Goal: Transaction & Acquisition: Purchase product/service

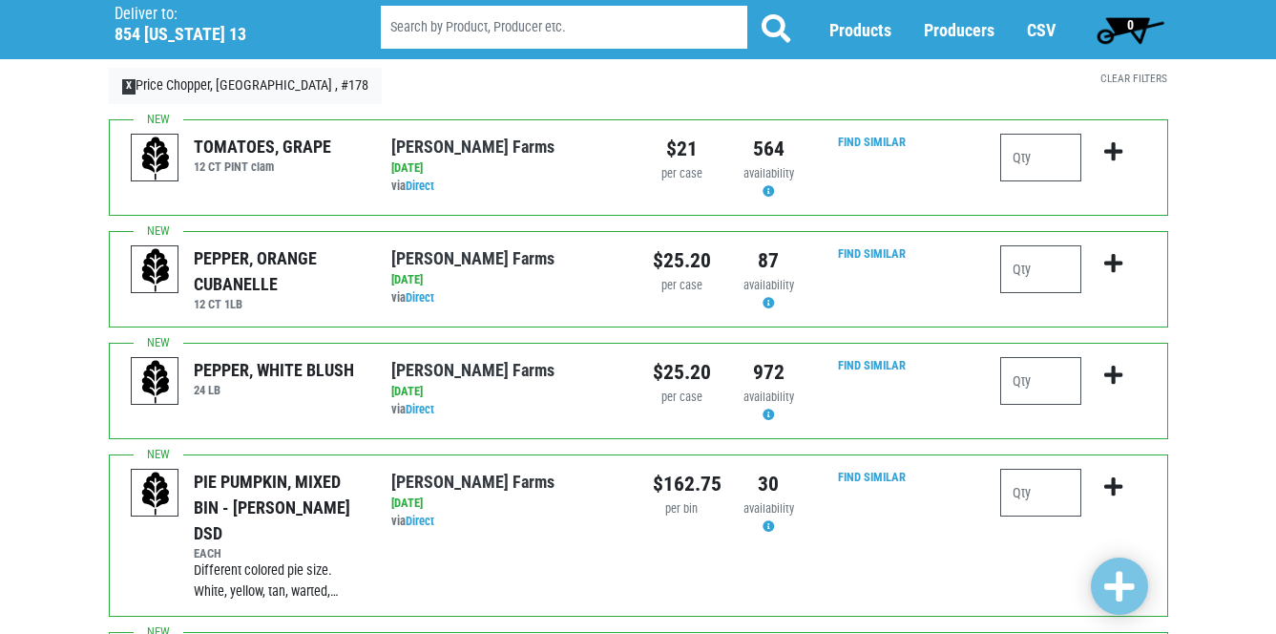
scroll to position [105, 0]
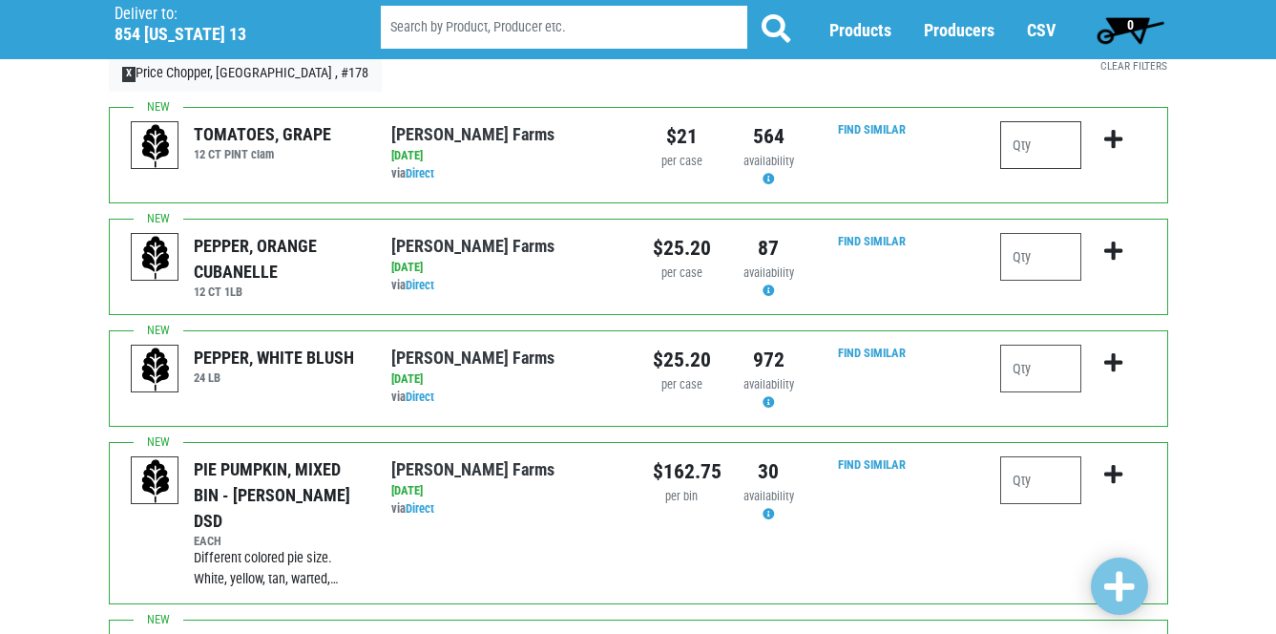
click at [1028, 145] on input "number" at bounding box center [1040, 145] width 81 height 48
type input "1"
click at [1111, 142] on icon "submit" at bounding box center [1113, 139] width 18 height 21
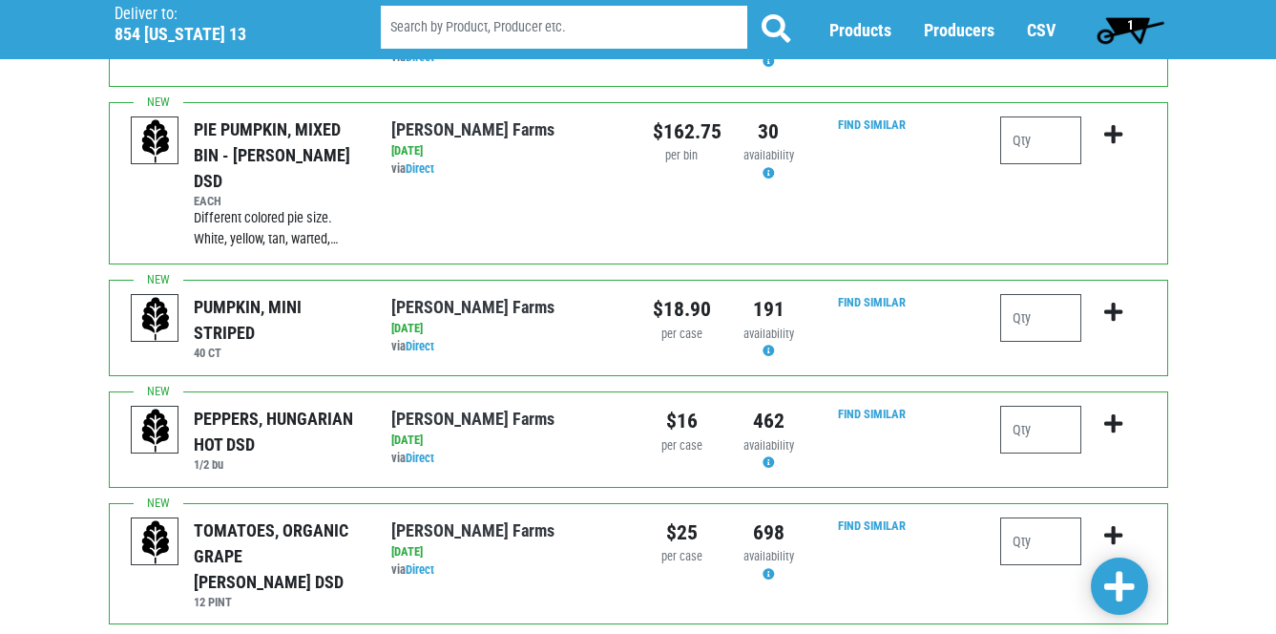
scroll to position [478, 0]
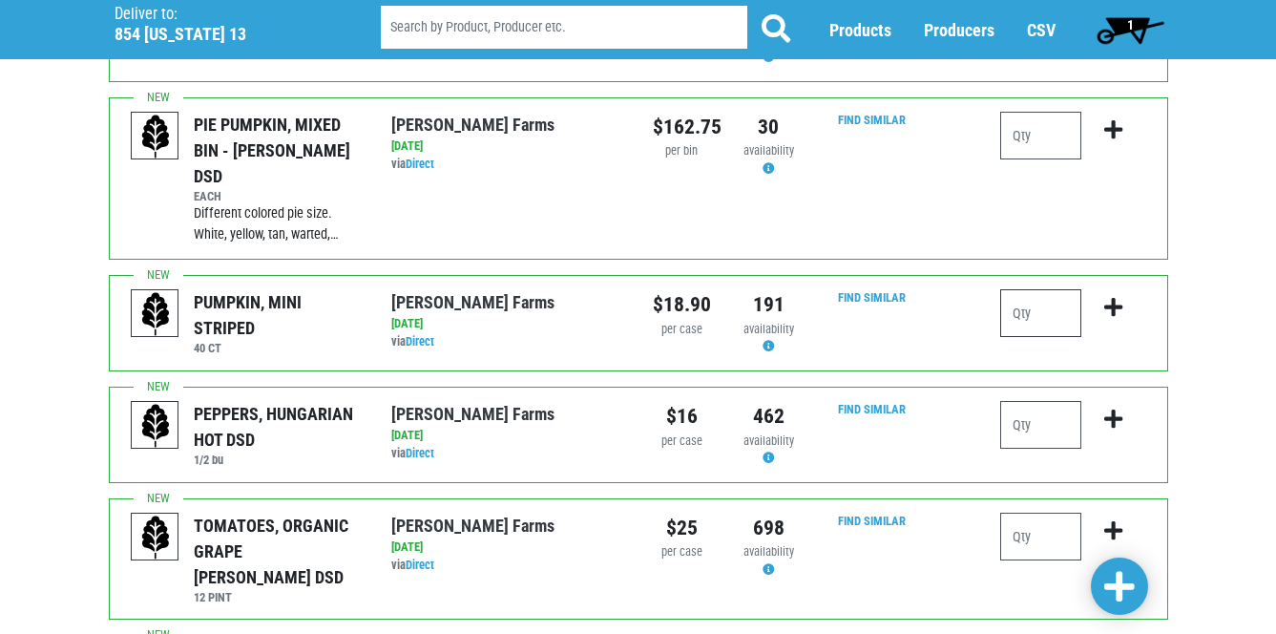
click at [1035, 289] on input "number" at bounding box center [1040, 313] width 81 height 48
type input "1"
click at [1120, 297] on icon "submit" at bounding box center [1113, 307] width 18 height 21
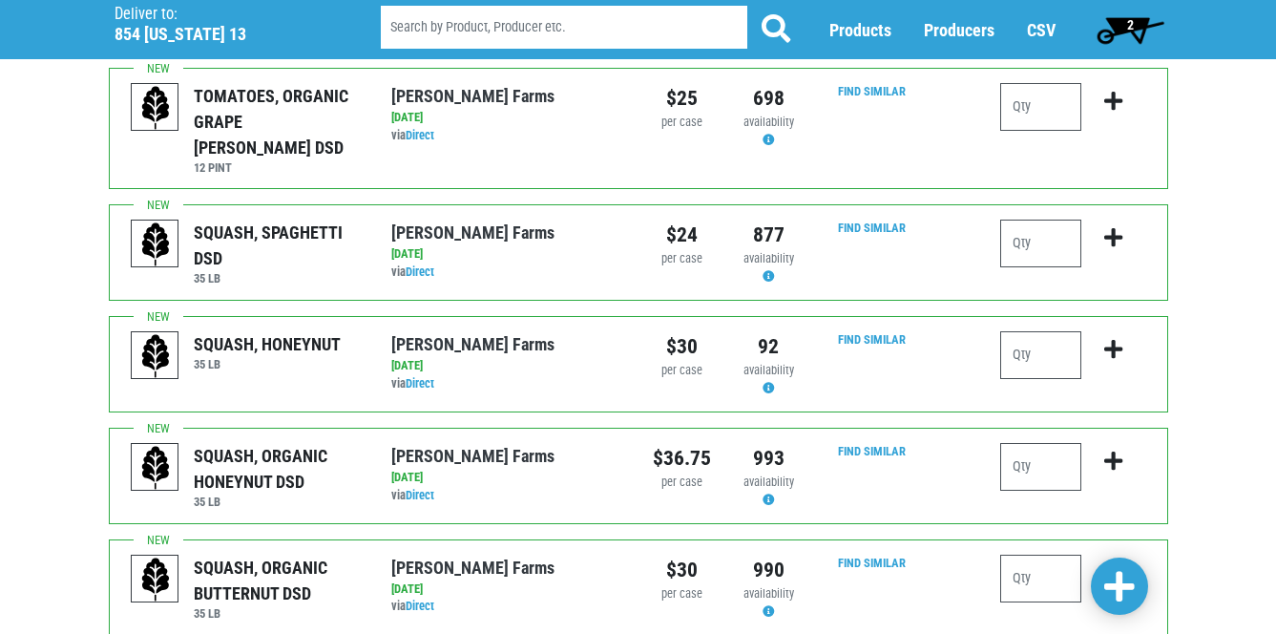
scroll to position [941, 0]
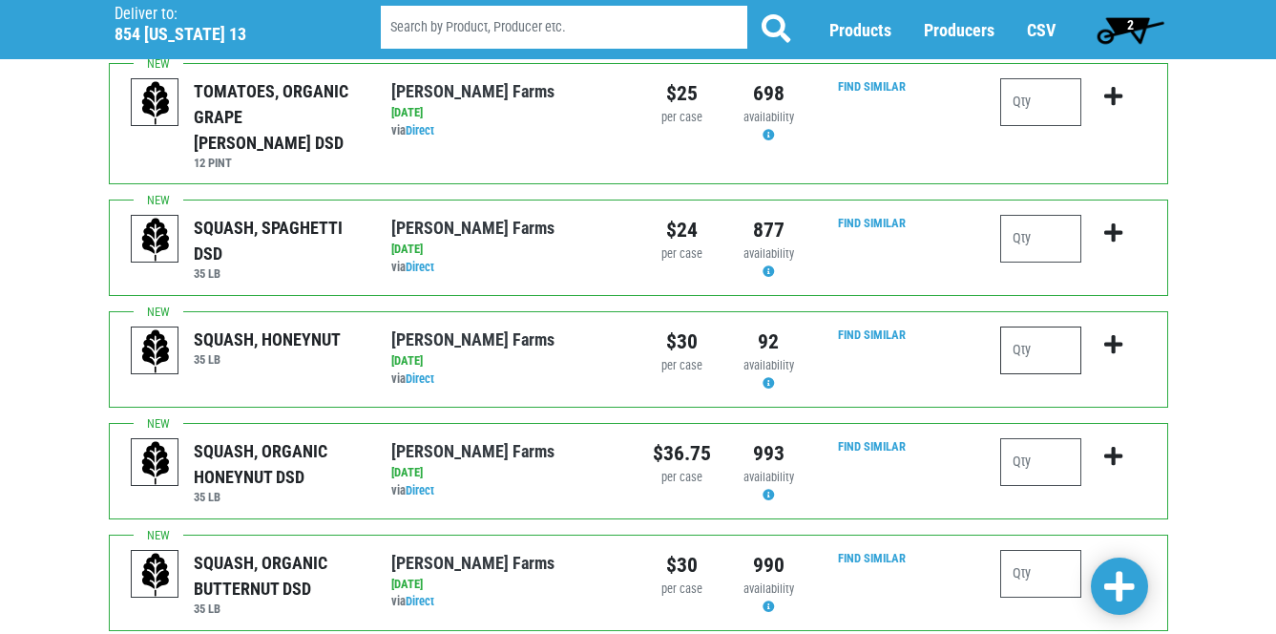
click at [1014, 326] on input "number" at bounding box center [1040, 350] width 81 height 48
type input "1"
click at [1118, 334] on icon "submit" at bounding box center [1113, 344] width 18 height 21
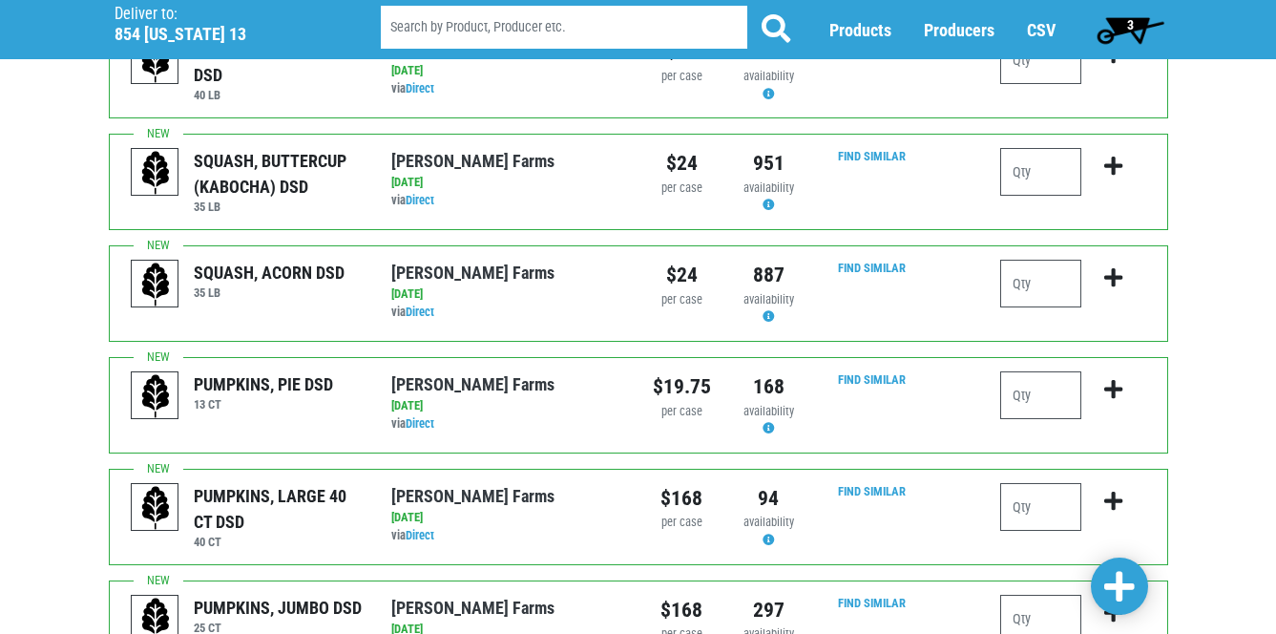
scroll to position [1624, 0]
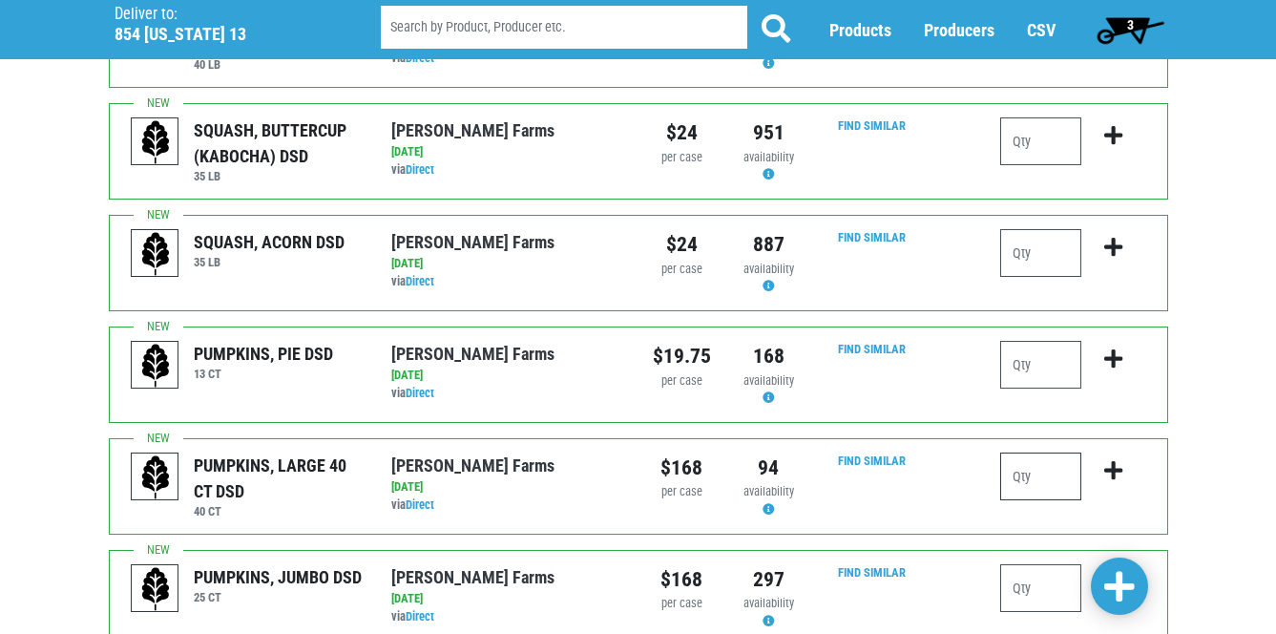
click at [1028, 452] on input "number" at bounding box center [1040, 476] width 81 height 48
type input "1"
click at [1116, 460] on icon "submit" at bounding box center [1113, 470] width 18 height 21
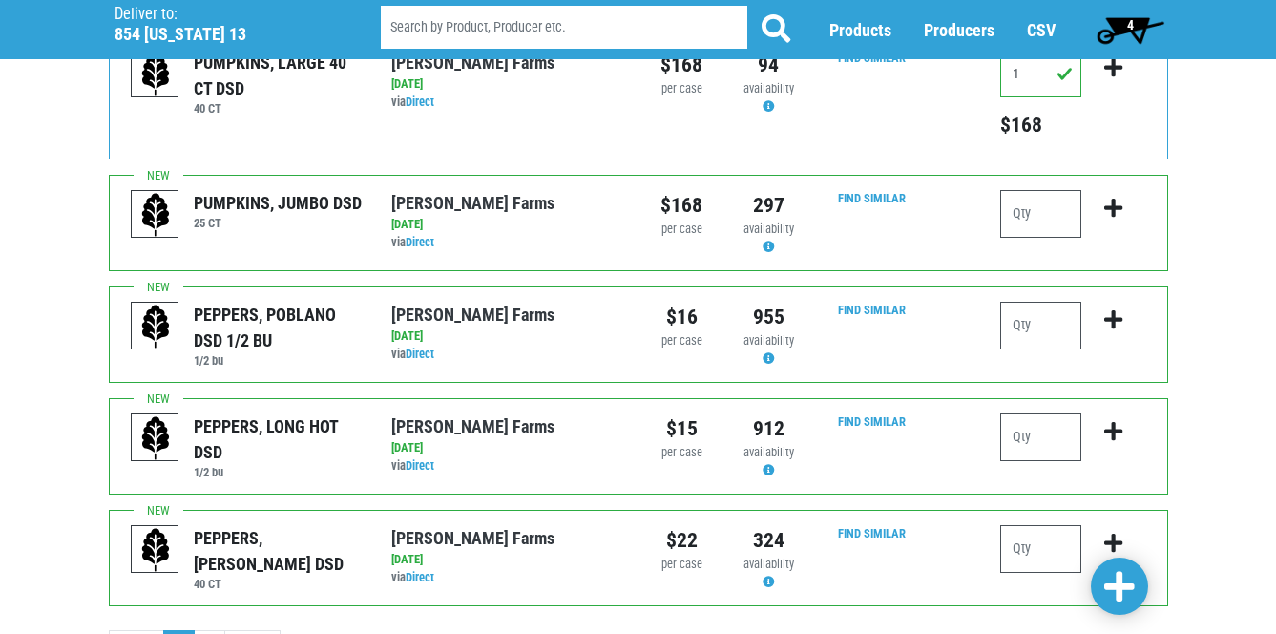
scroll to position [2070, 0]
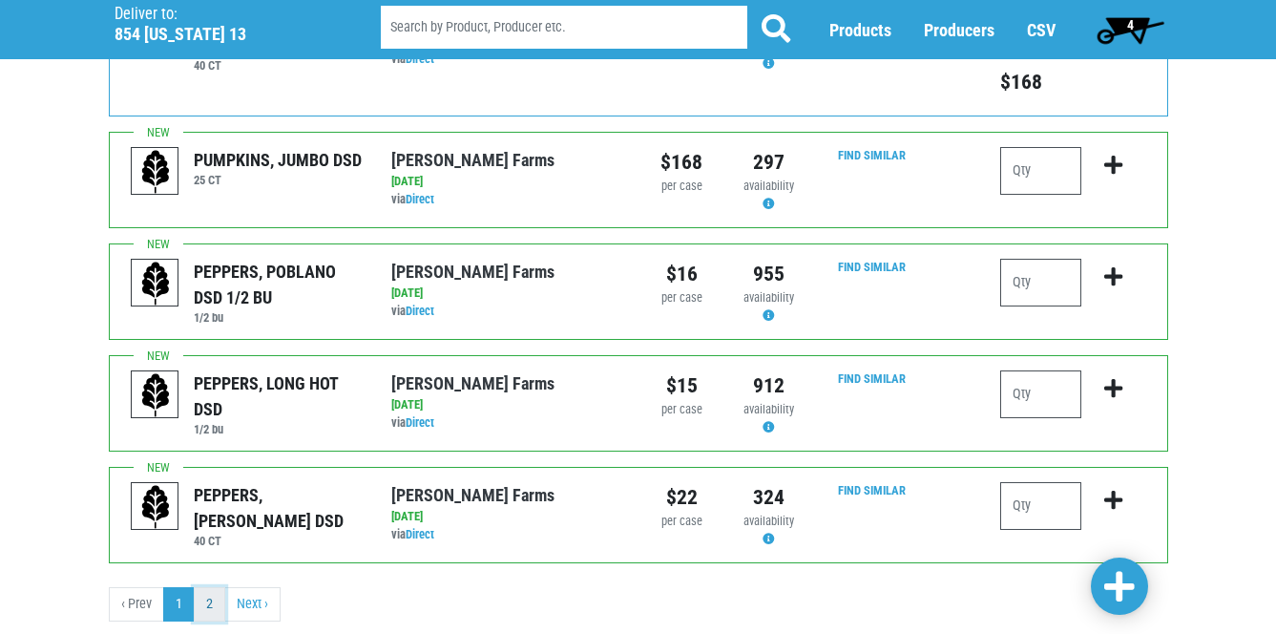
click at [212, 587] on link "2" at bounding box center [209, 604] width 31 height 34
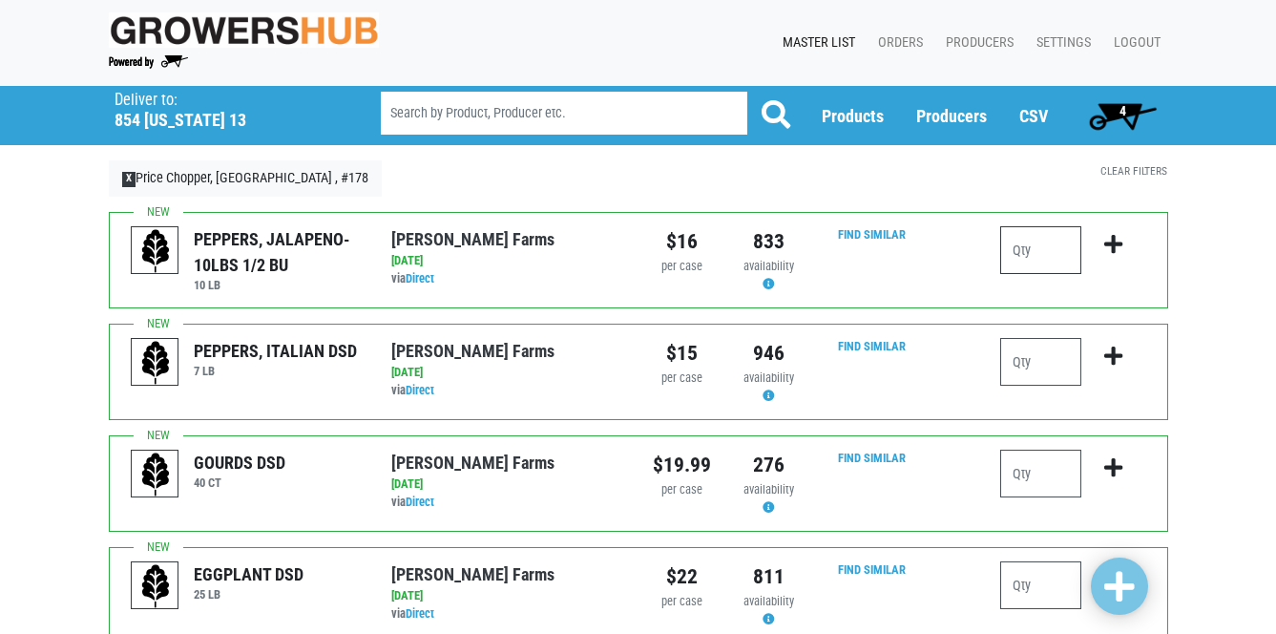
click at [1015, 245] on input "number" at bounding box center [1040, 250] width 81 height 48
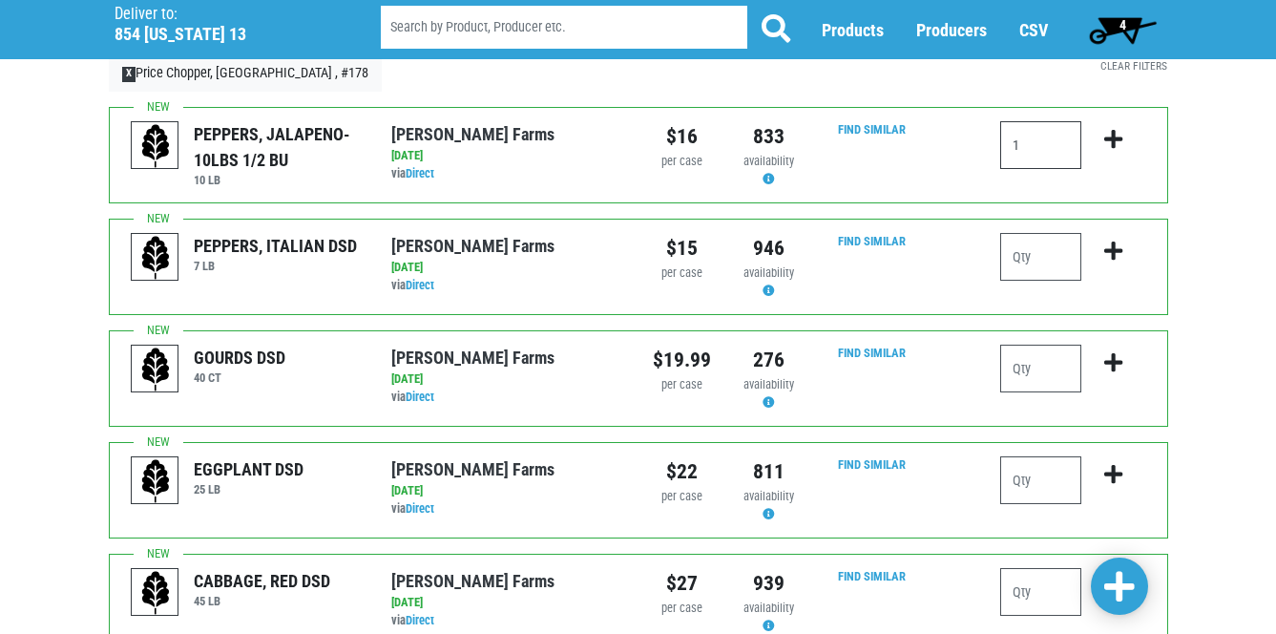
scroll to position [90, 0]
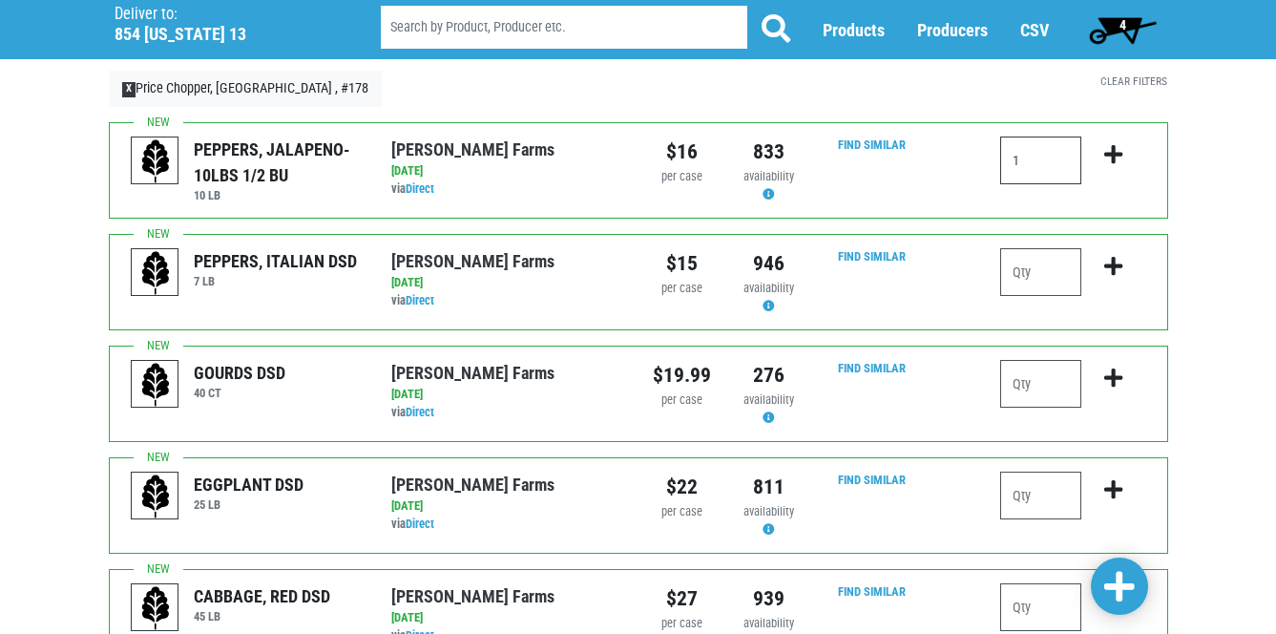
type input "1"
click at [1120, 22] on span "4" at bounding box center [1123, 24] width 7 height 15
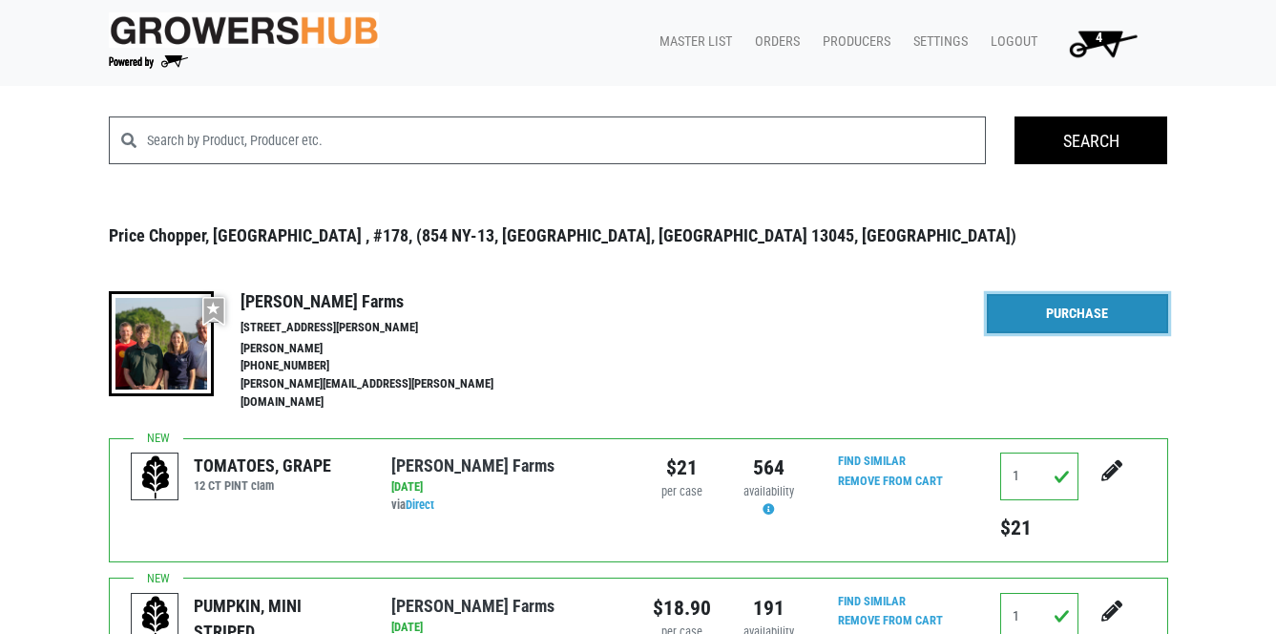
click at [1091, 314] on link "Purchase" at bounding box center [1077, 314] width 181 height 40
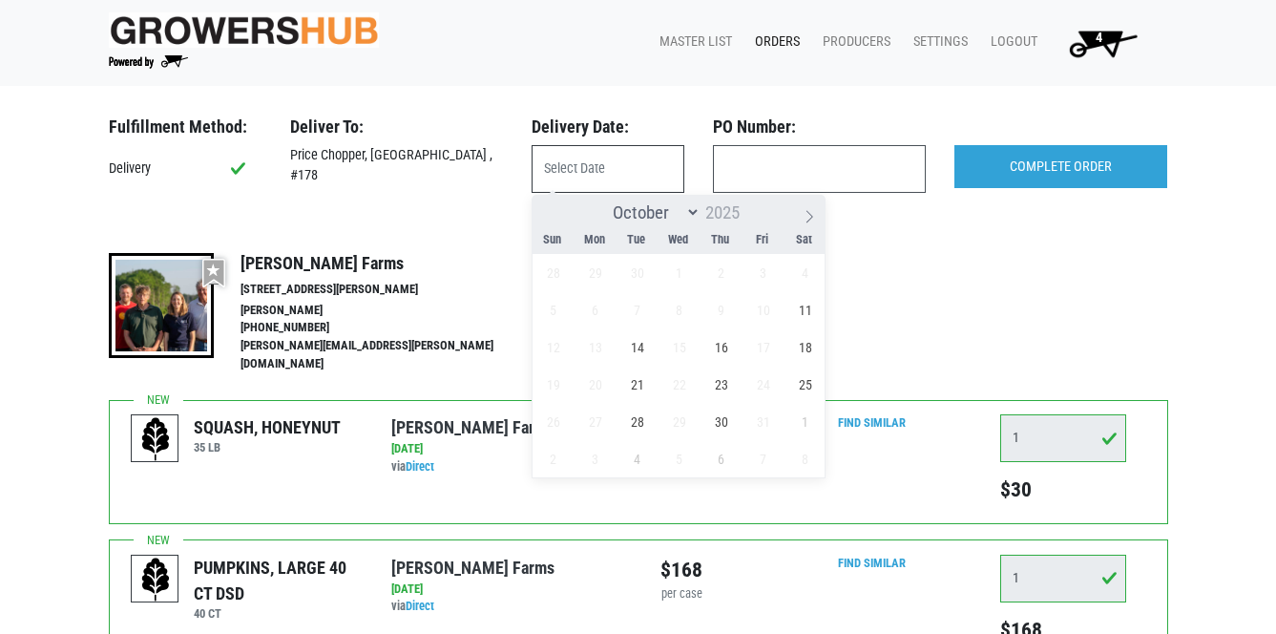
click at [584, 163] on input "text" at bounding box center [608, 169] width 153 height 48
click at [799, 307] on span "11" at bounding box center [804, 309] width 37 height 37
type input "2025-10-11"
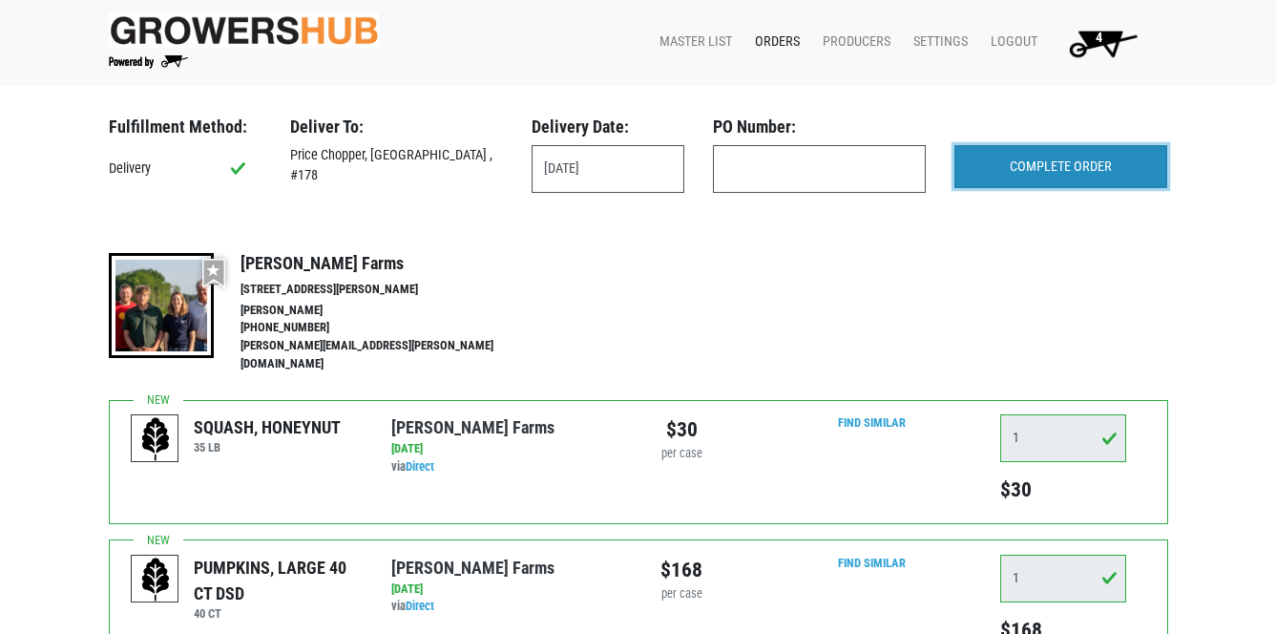
click at [1137, 163] on input "COMPLETE ORDER" at bounding box center [1060, 167] width 213 height 44
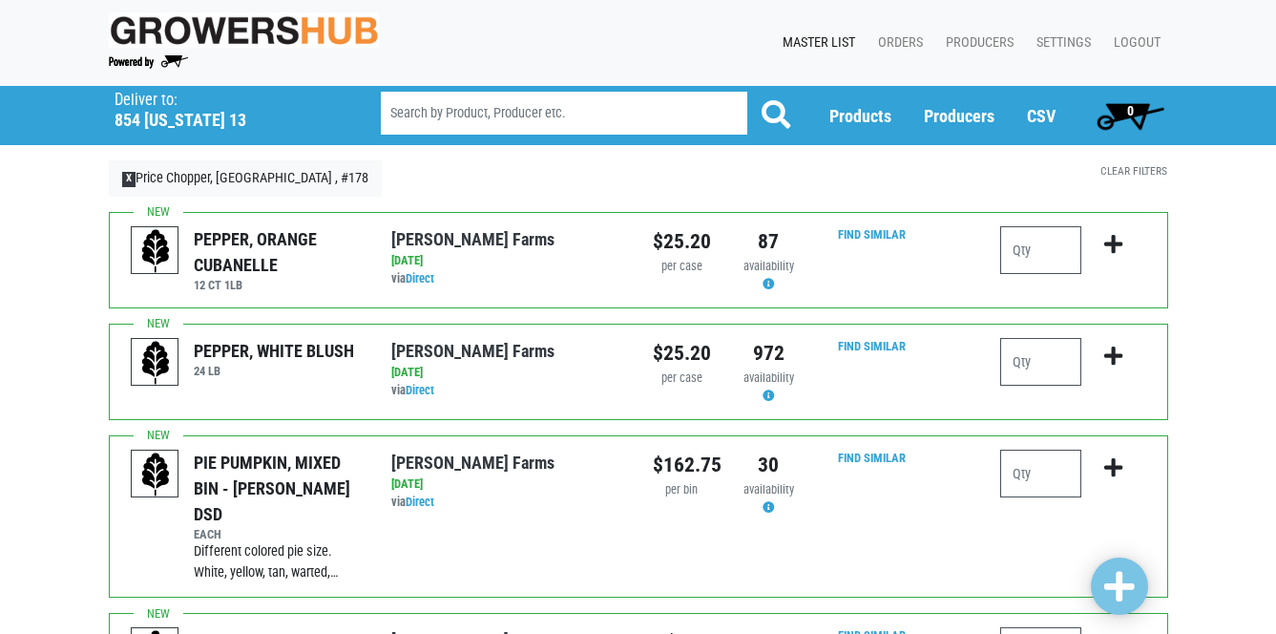
drag, startPoint x: 1093, startPoint y: 0, endPoint x: 1262, endPoint y: 16, distance: 169.7
click at [1262, 16] on nav "Growers Hub 0 Master List Orders Producers Settings Logout" at bounding box center [638, 43] width 1276 height 86
